Goal: Transaction & Acquisition: Book appointment/travel/reservation

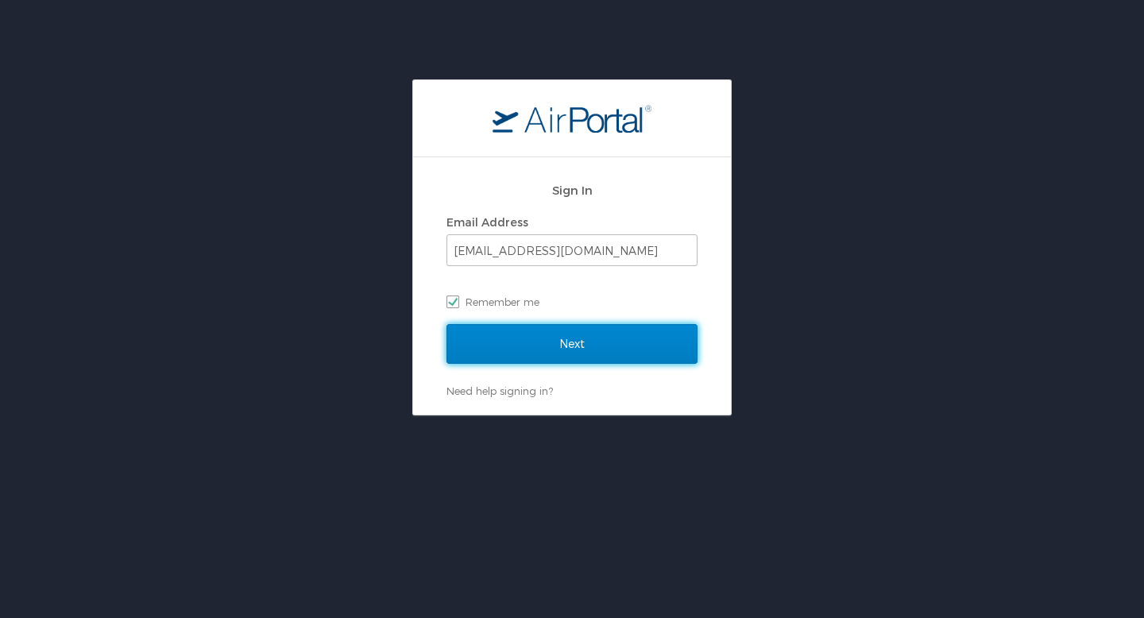
click at [597, 344] on input "Next" at bounding box center [572, 344] width 251 height 40
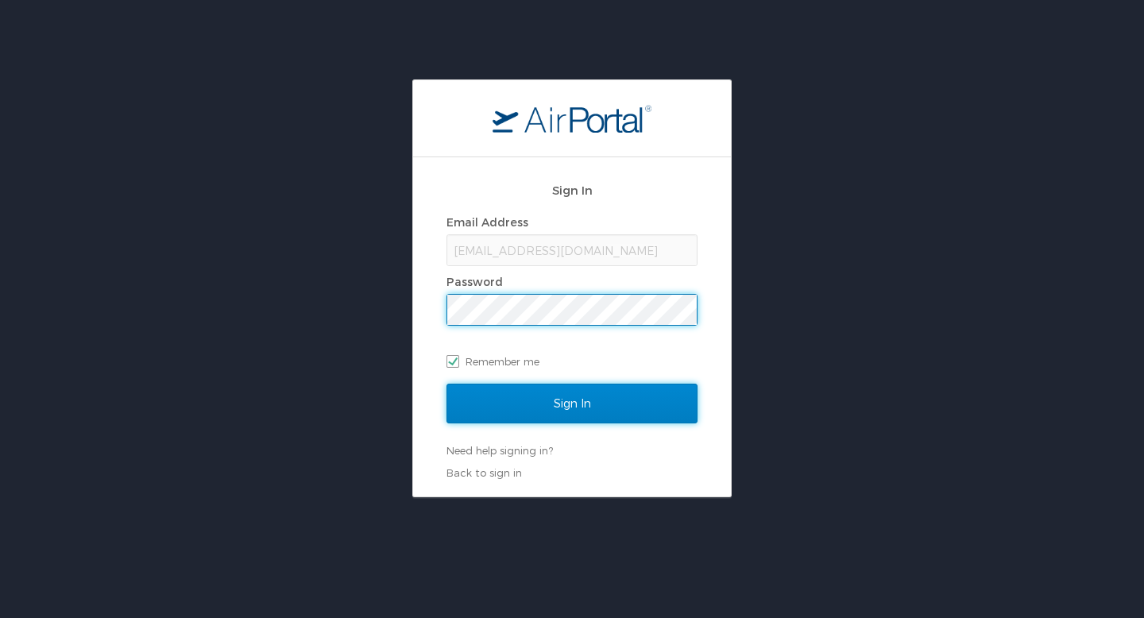
click at [486, 397] on input "Sign In" at bounding box center [572, 404] width 251 height 40
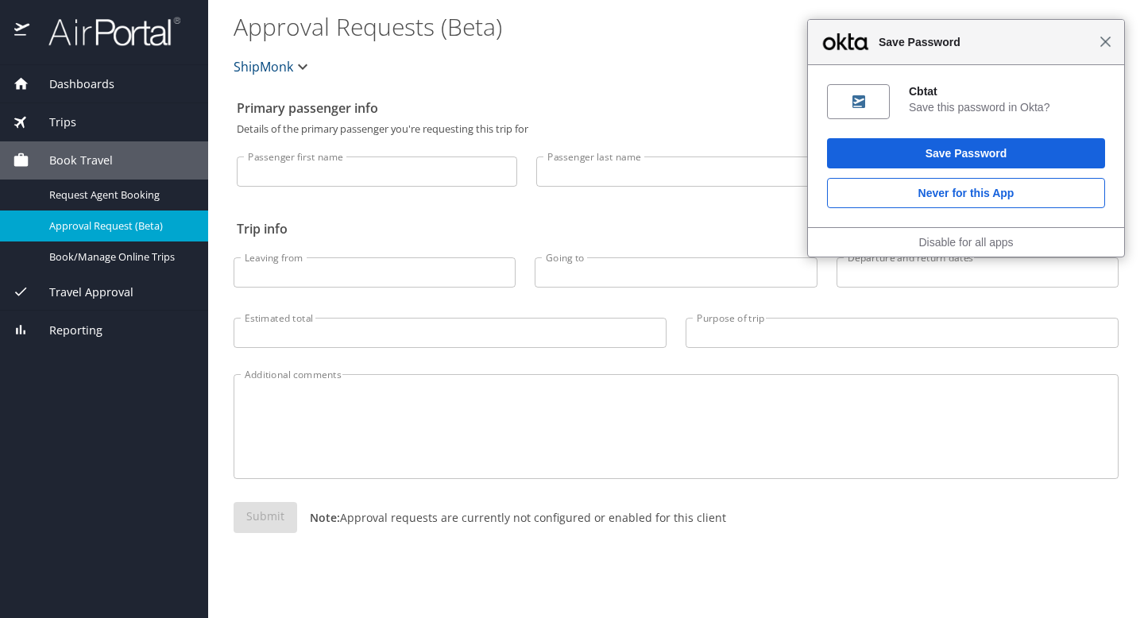
click at [1103, 45] on span "Close" at bounding box center [1106, 42] width 12 height 12
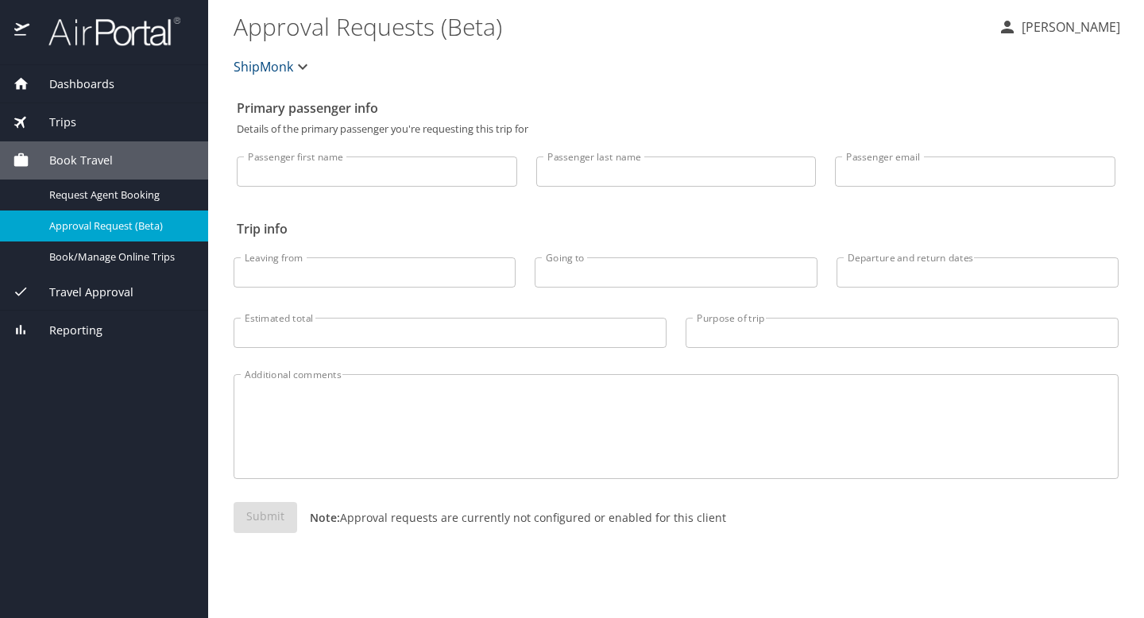
click at [91, 161] on span "Book Travel" at bounding box center [70, 160] width 83 height 17
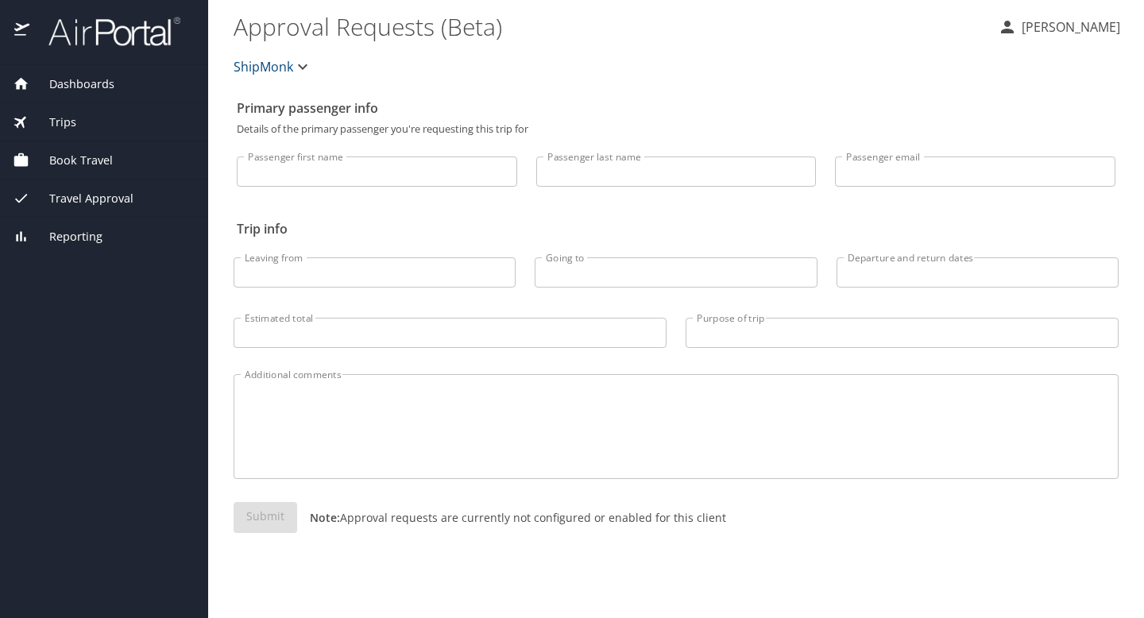
click at [64, 133] on div "Trips" at bounding box center [104, 122] width 208 height 38
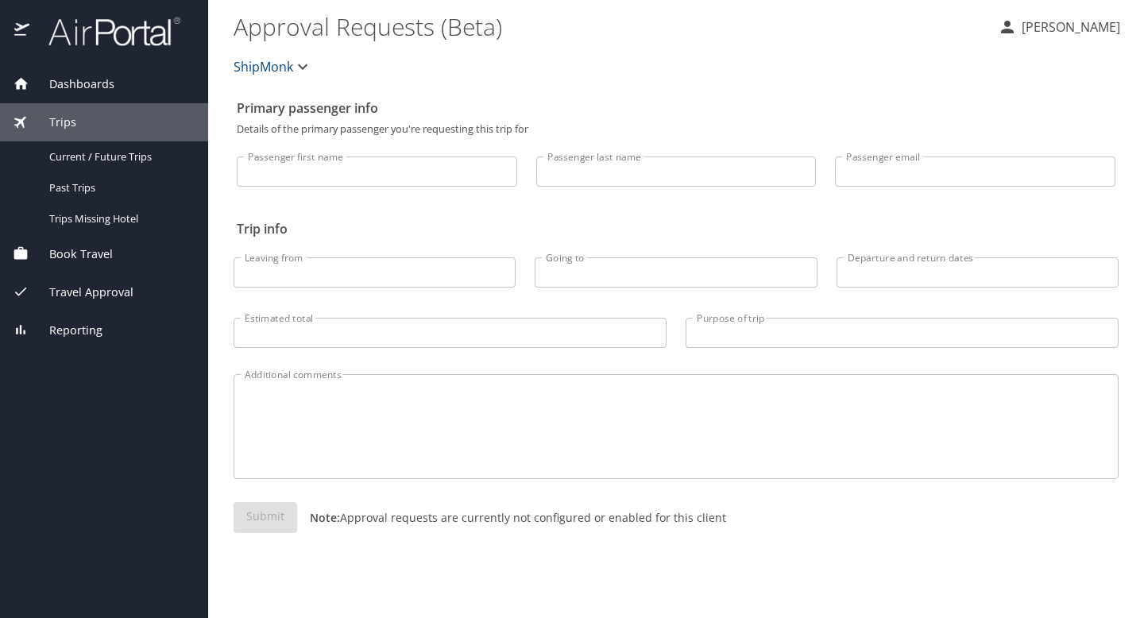
click at [60, 256] on span "Book Travel" at bounding box center [70, 254] width 83 height 17
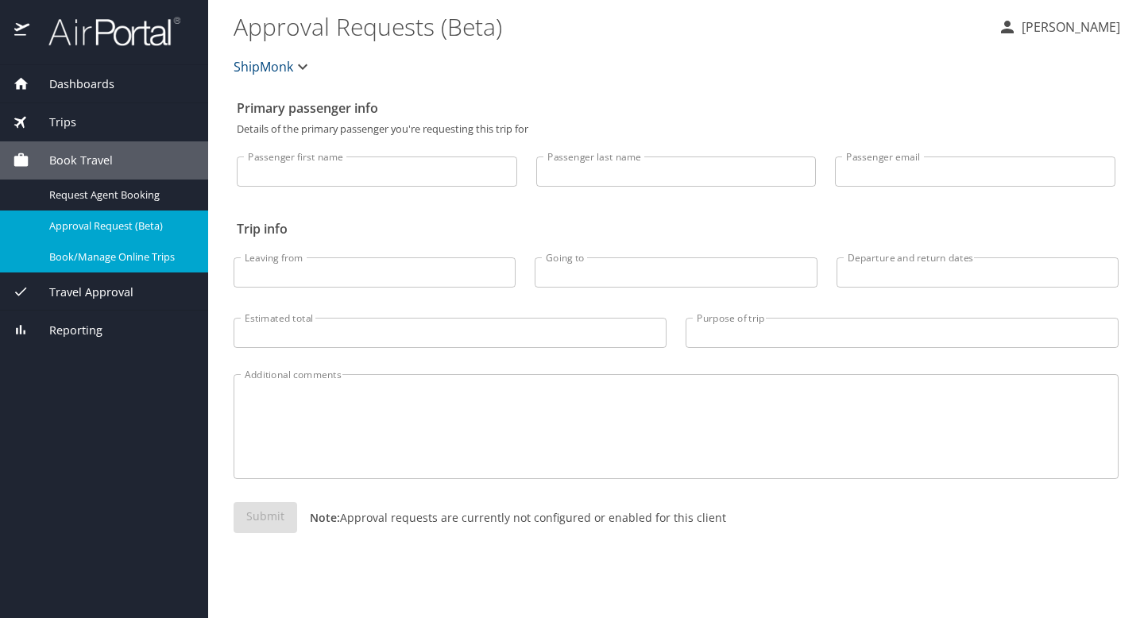
click at [75, 261] on span "Book/Manage Online Trips" at bounding box center [119, 256] width 140 height 15
